Goal: Transaction & Acquisition: Purchase product/service

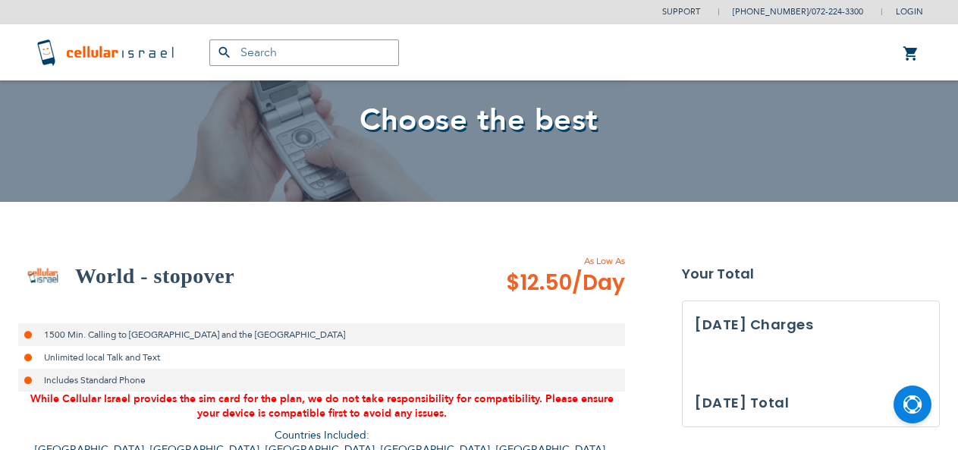
select select
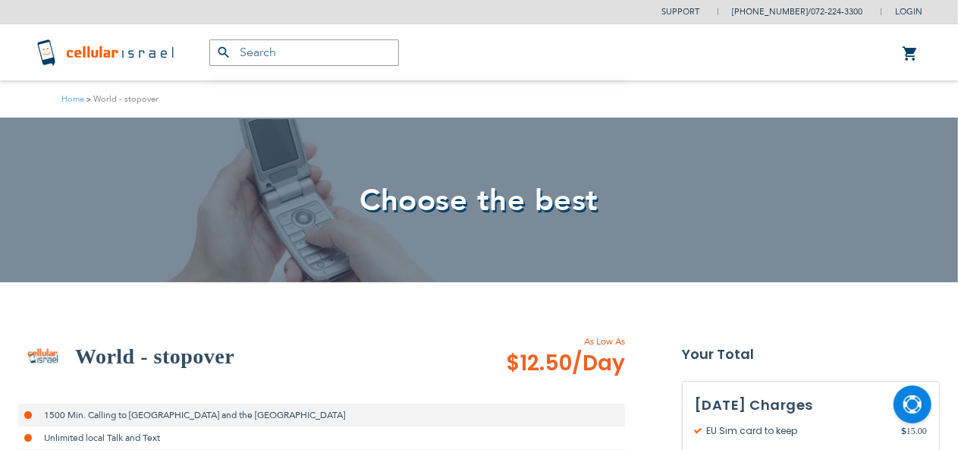
type input "[EMAIL_ADDRESS][DOMAIN_NAME]"
click at [125, 152] on div "Choose the best" at bounding box center [479, 200] width 958 height 165
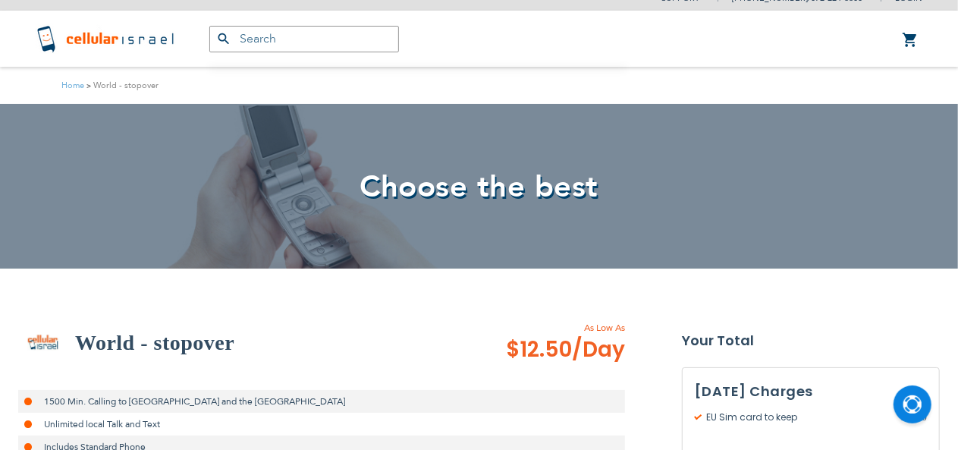
scroll to position [0, 0]
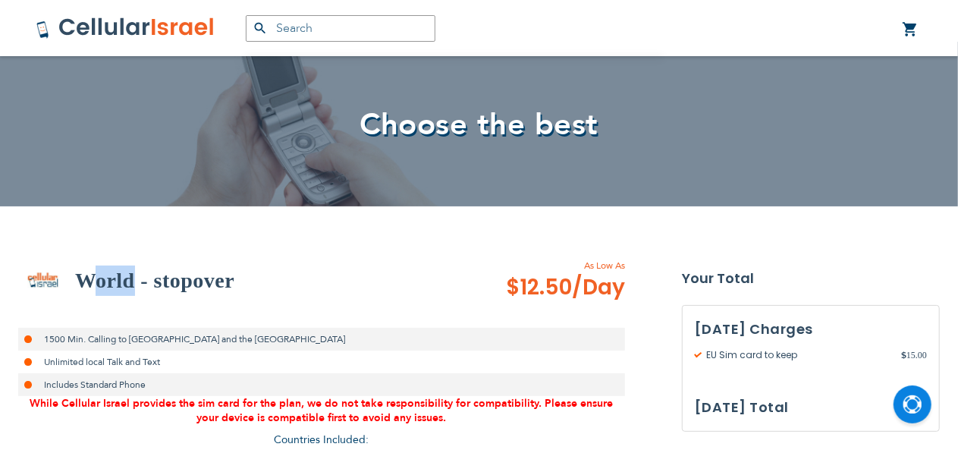
drag, startPoint x: 97, startPoint y: 268, endPoint x: 158, endPoint y: 262, distance: 61.0
click at [144, 263] on div "World - stopover" at bounding box center [241, 280] width 447 height 49
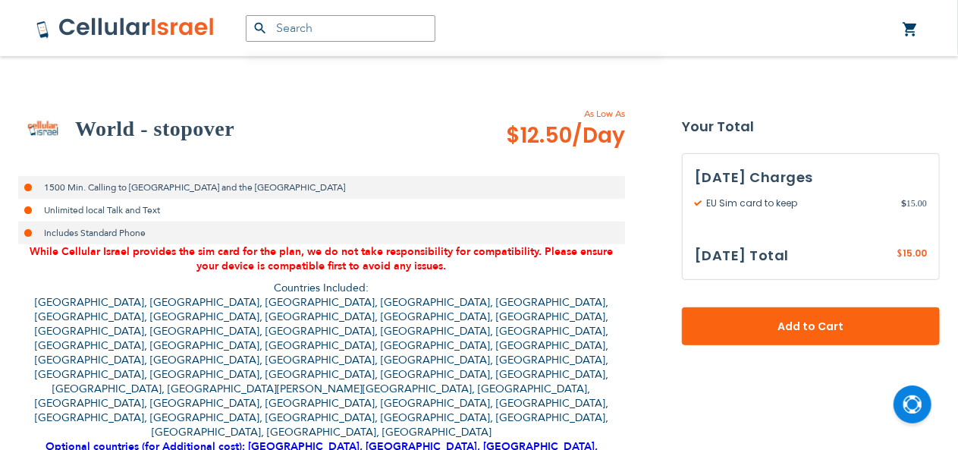
click at [250, 268] on span "While Cellular Israel provides the sim card for the plan, we do not take respon…" at bounding box center [321, 258] width 583 height 29
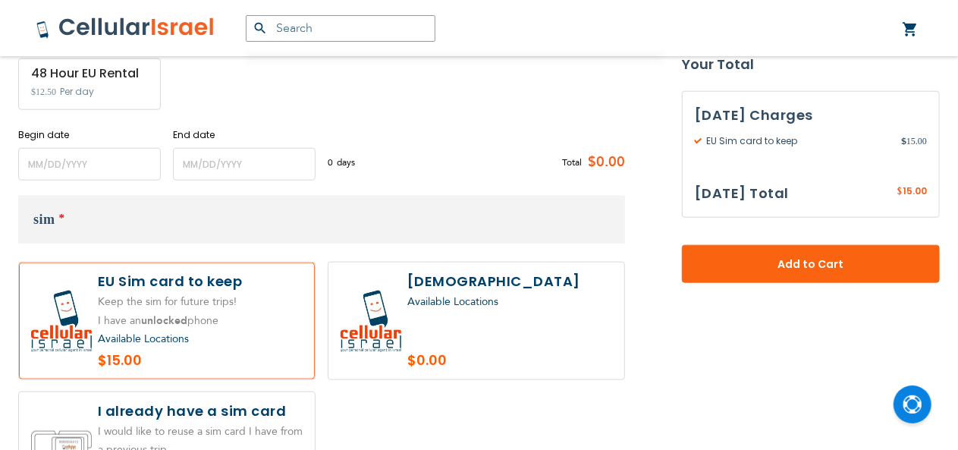
scroll to position [607, 0]
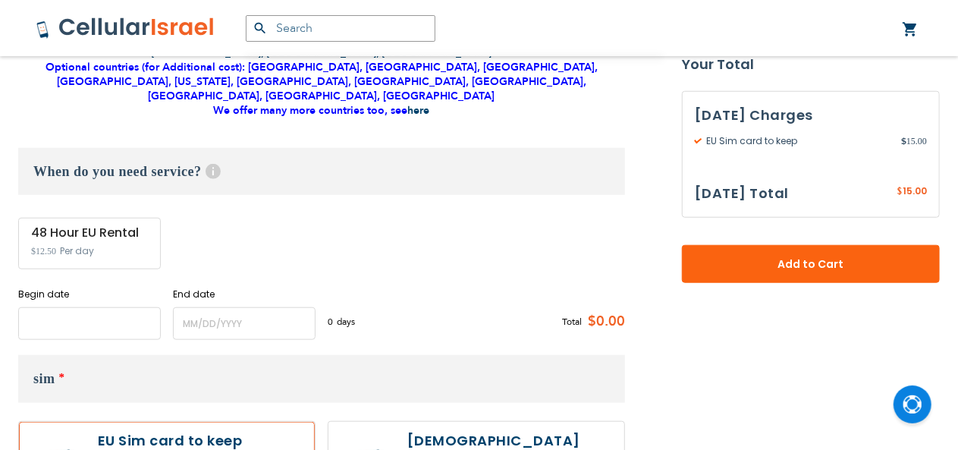
click at [125, 307] on input "name" at bounding box center [89, 323] width 143 height 33
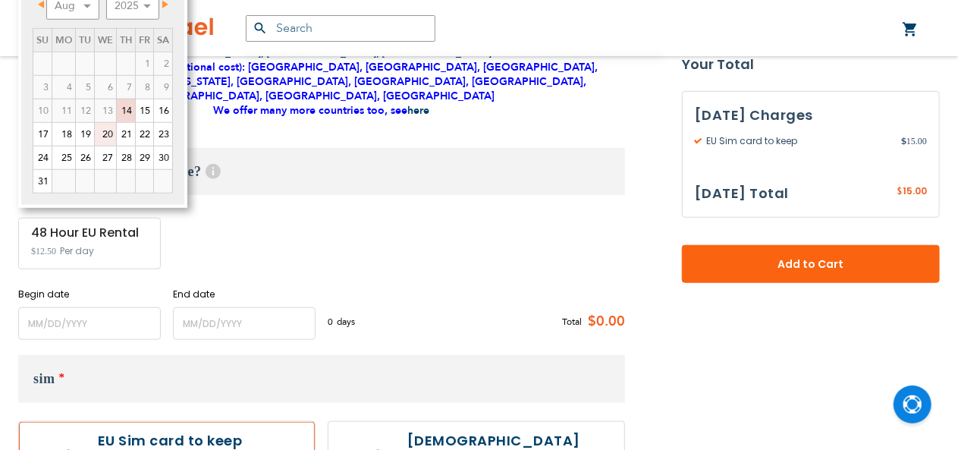
click at [127, 130] on link "21" at bounding box center [126, 134] width 18 height 23
type input "[DATE]"
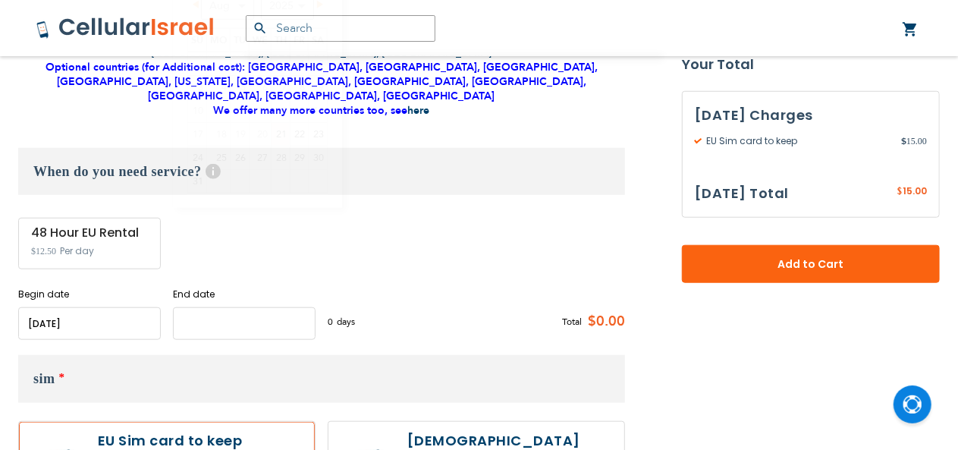
click at [303, 307] on input "name" at bounding box center [244, 323] width 143 height 33
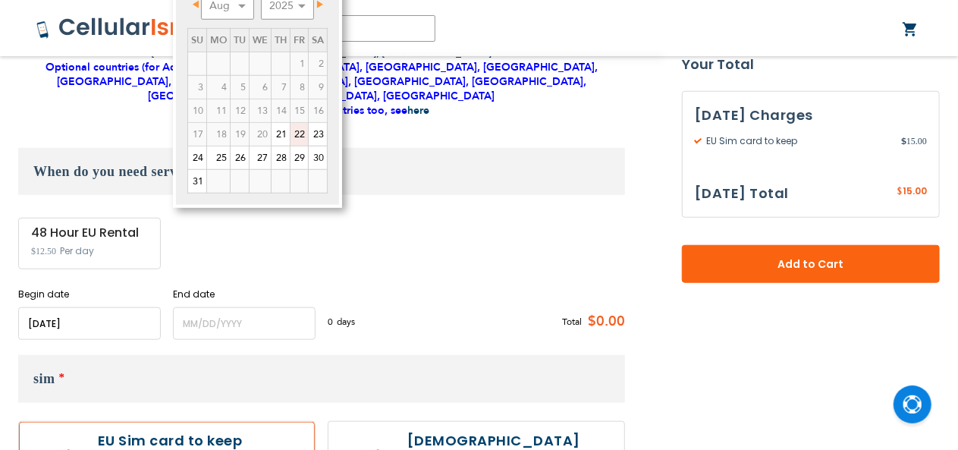
click at [297, 129] on link "22" at bounding box center [299, 134] width 17 height 23
type input "[DATE]"
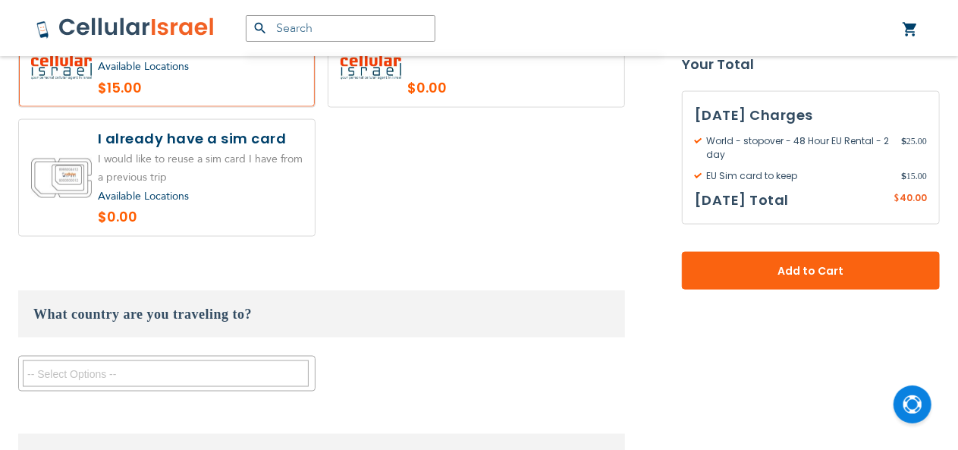
scroll to position [1062, 0]
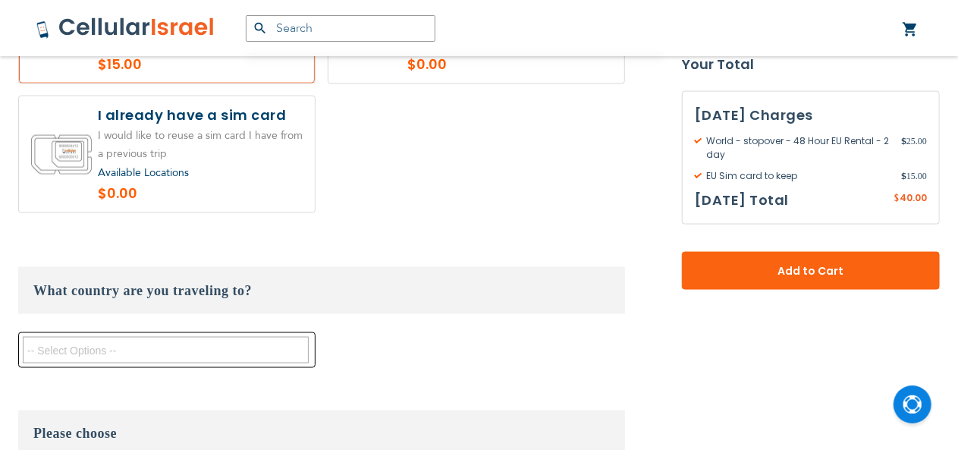
click at [211, 337] on textarea "Search" at bounding box center [166, 350] width 286 height 27
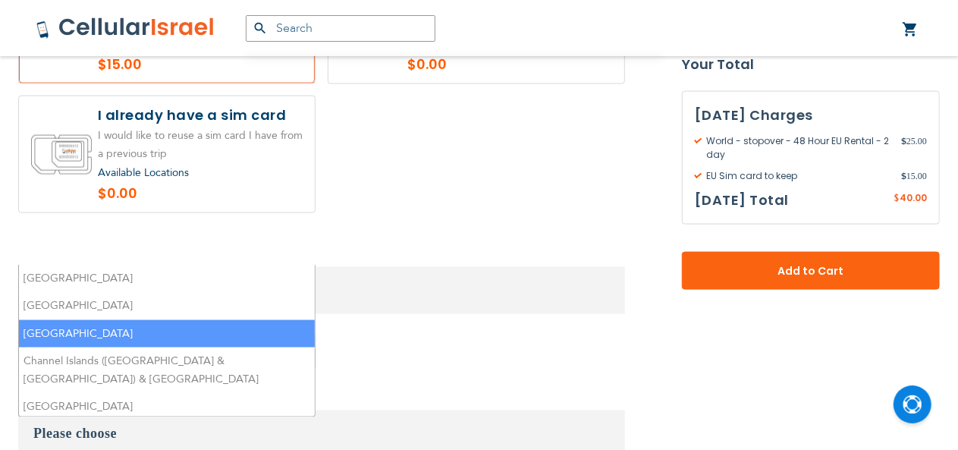
click at [185, 320] on li "[GEOGRAPHIC_DATA]" at bounding box center [167, 334] width 296 height 28
select select "10962"
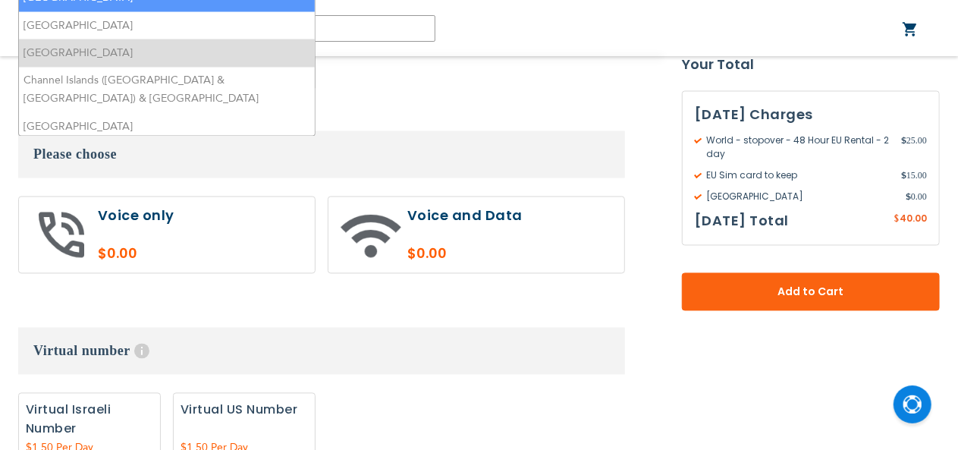
click at [423, 200] on fieldset "Customize: World - stopover select plan מינימום 7 ימים השכרה 2" at bounding box center [321, 317] width 607 height 1443
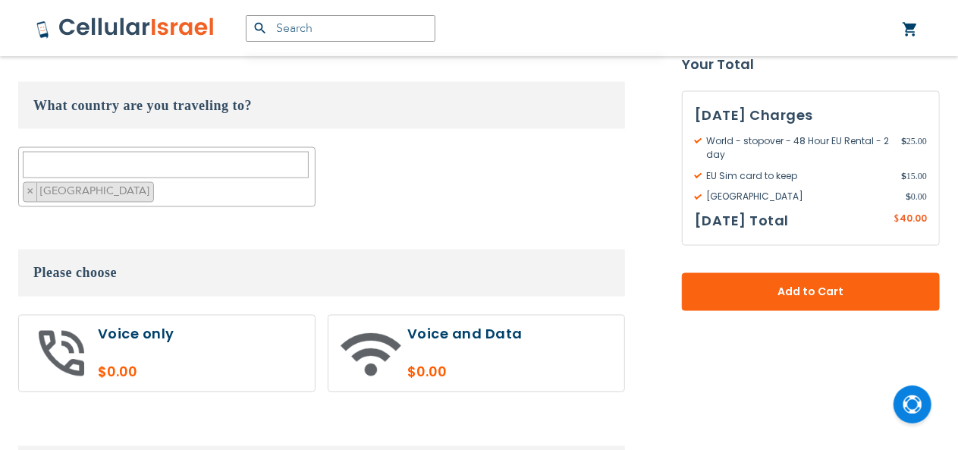
click at [201, 316] on label at bounding box center [167, 354] width 296 height 76
radio input "true"
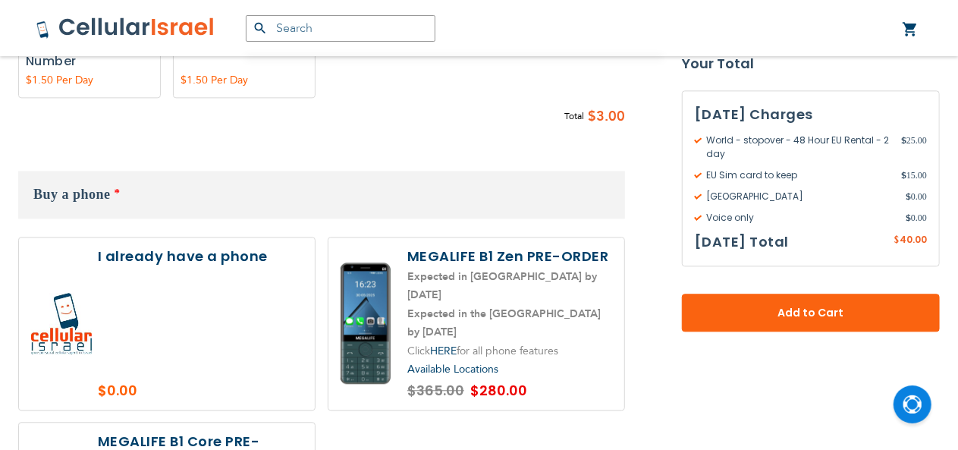
scroll to position [1651, 0]
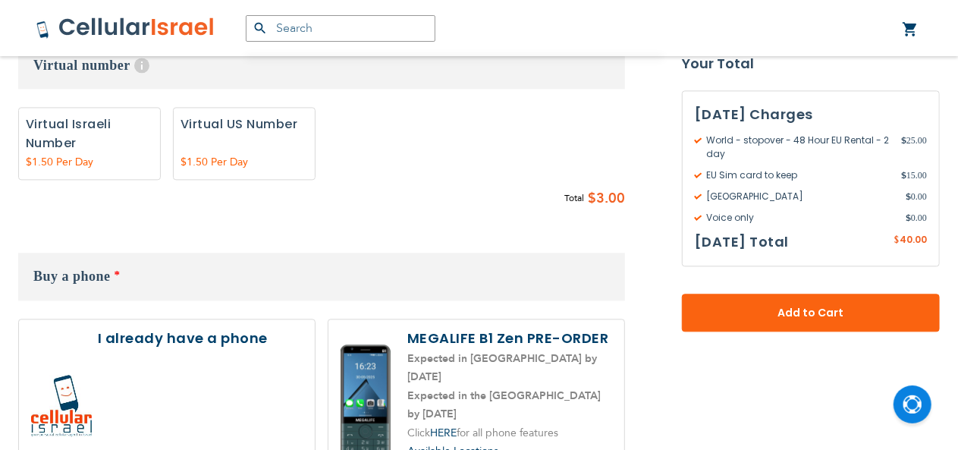
click at [288, 319] on label at bounding box center [167, 405] width 296 height 172
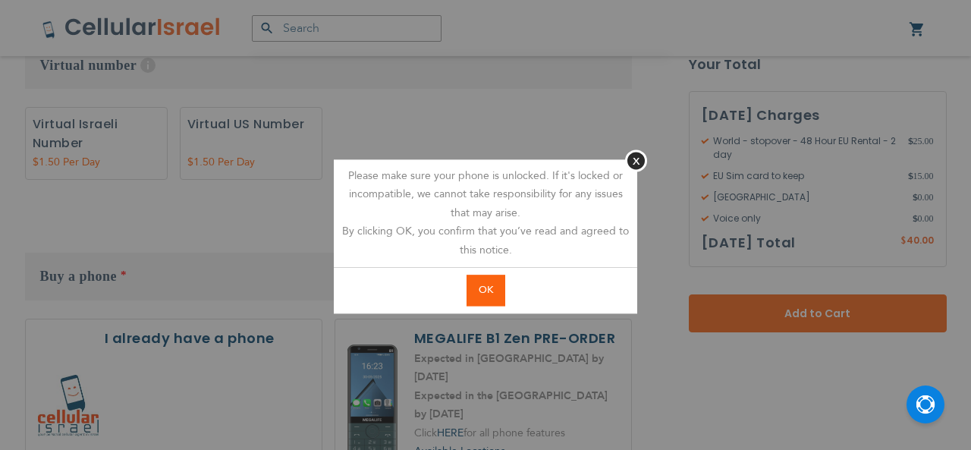
click at [491, 289] on span "OK" at bounding box center [486, 290] width 14 height 14
radio input "true"
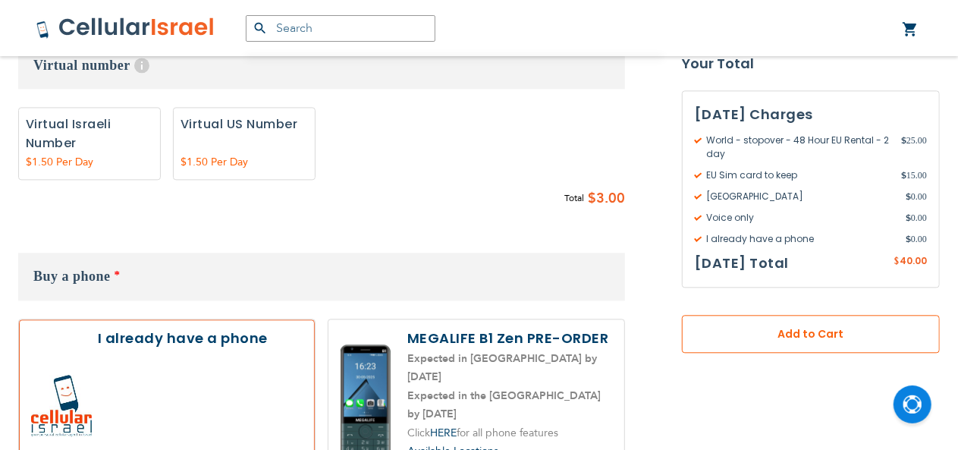
click at [828, 328] on span "Add to Cart" at bounding box center [811, 335] width 158 height 16
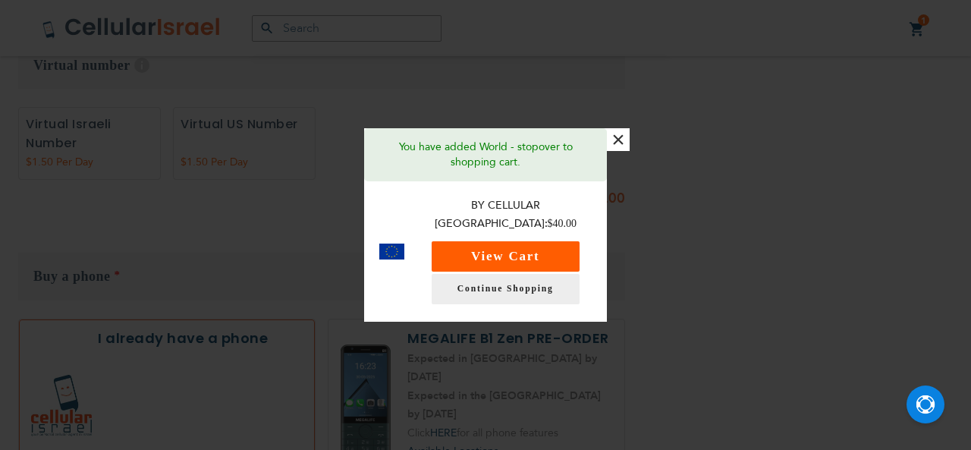
click at [515, 246] on button "View Cart" at bounding box center [506, 256] width 148 height 30
